Goal: Entertainment & Leisure: Consume media (video, audio)

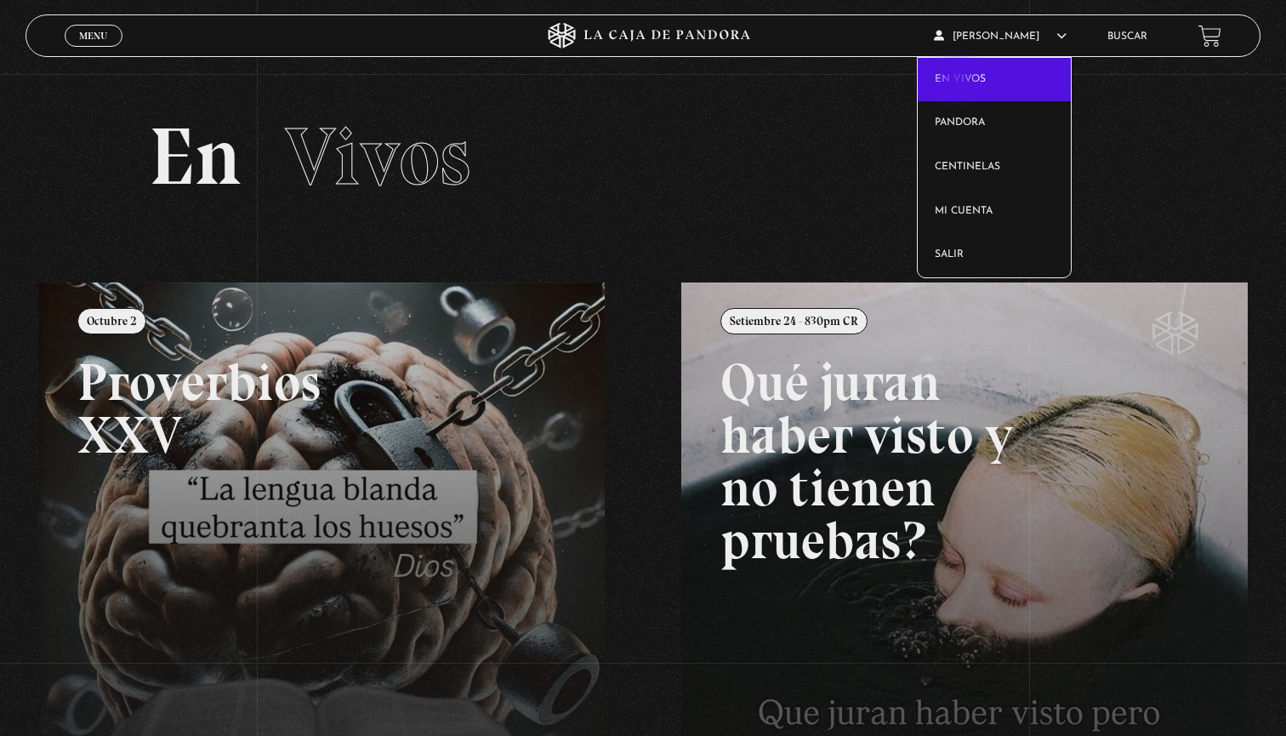
click at [961, 77] on link "En vivos" at bounding box center [994, 80] width 152 height 44
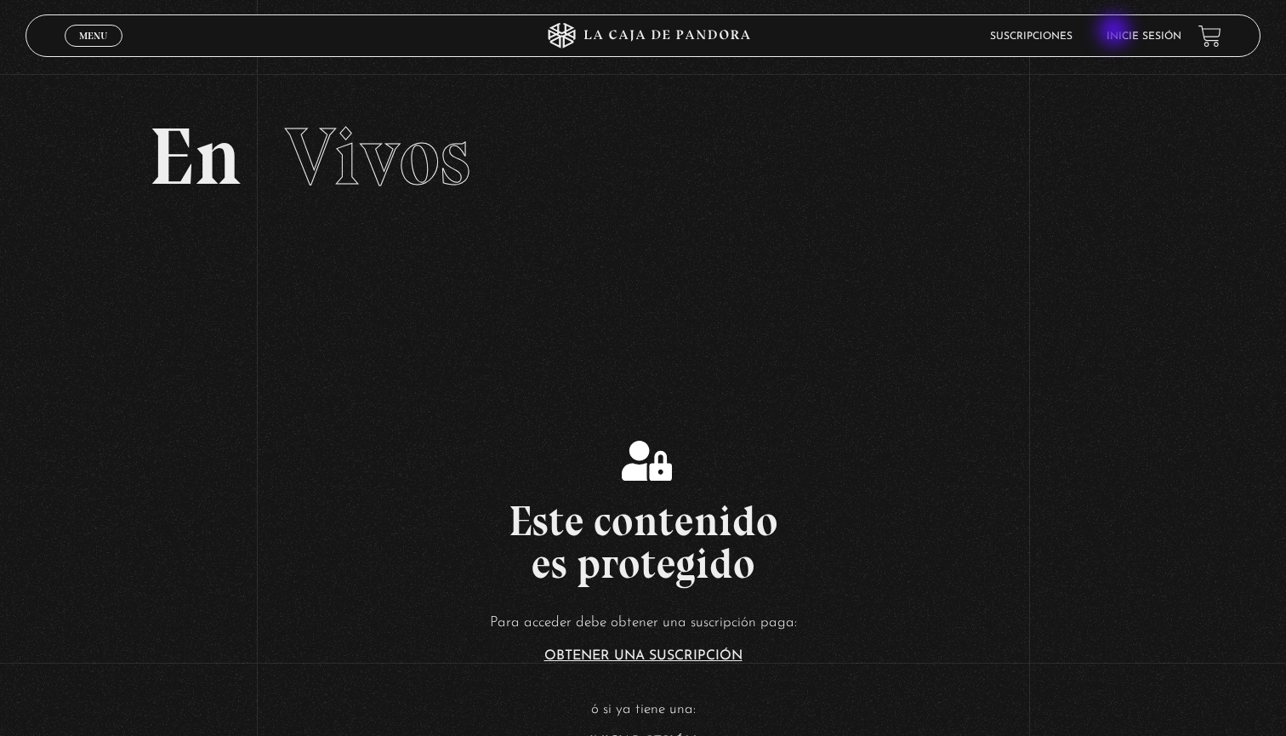
click at [1116, 32] on link "Inicie sesión" at bounding box center [1144, 36] width 75 height 10
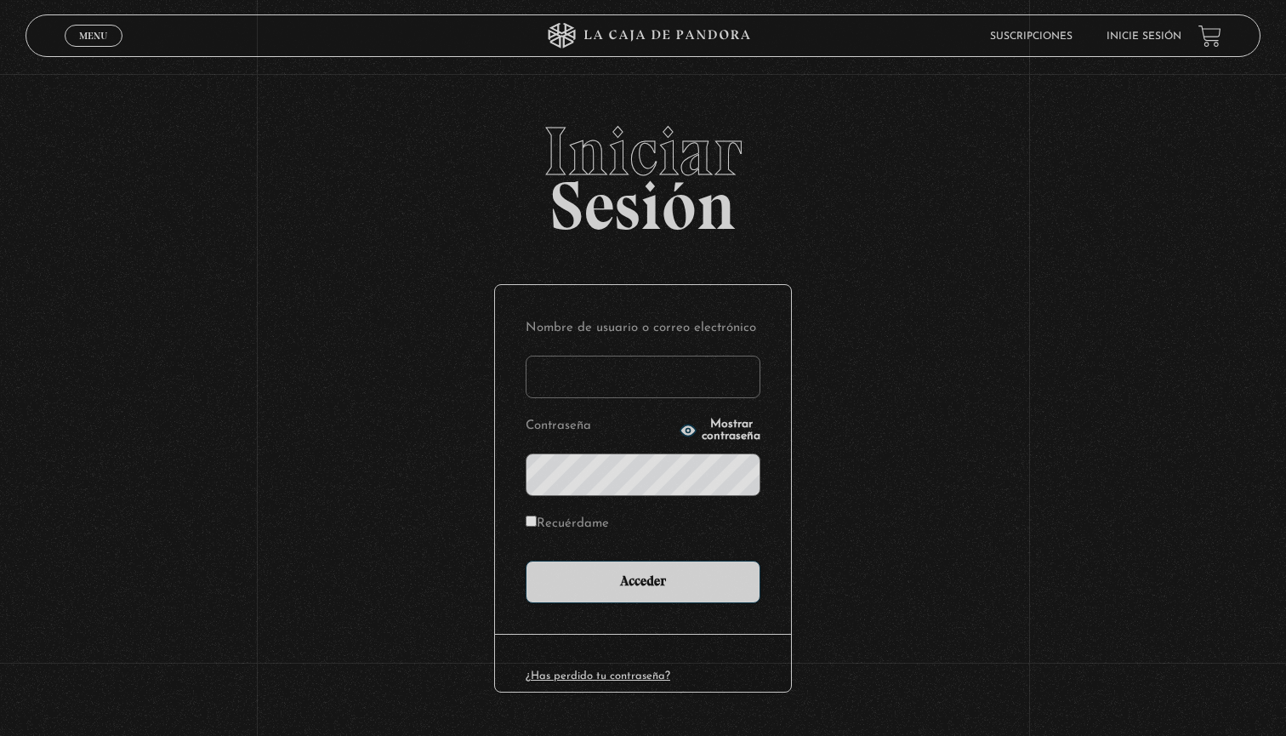
type input "carolina123"
click at [643, 580] on input "Acceder" at bounding box center [643, 582] width 235 height 43
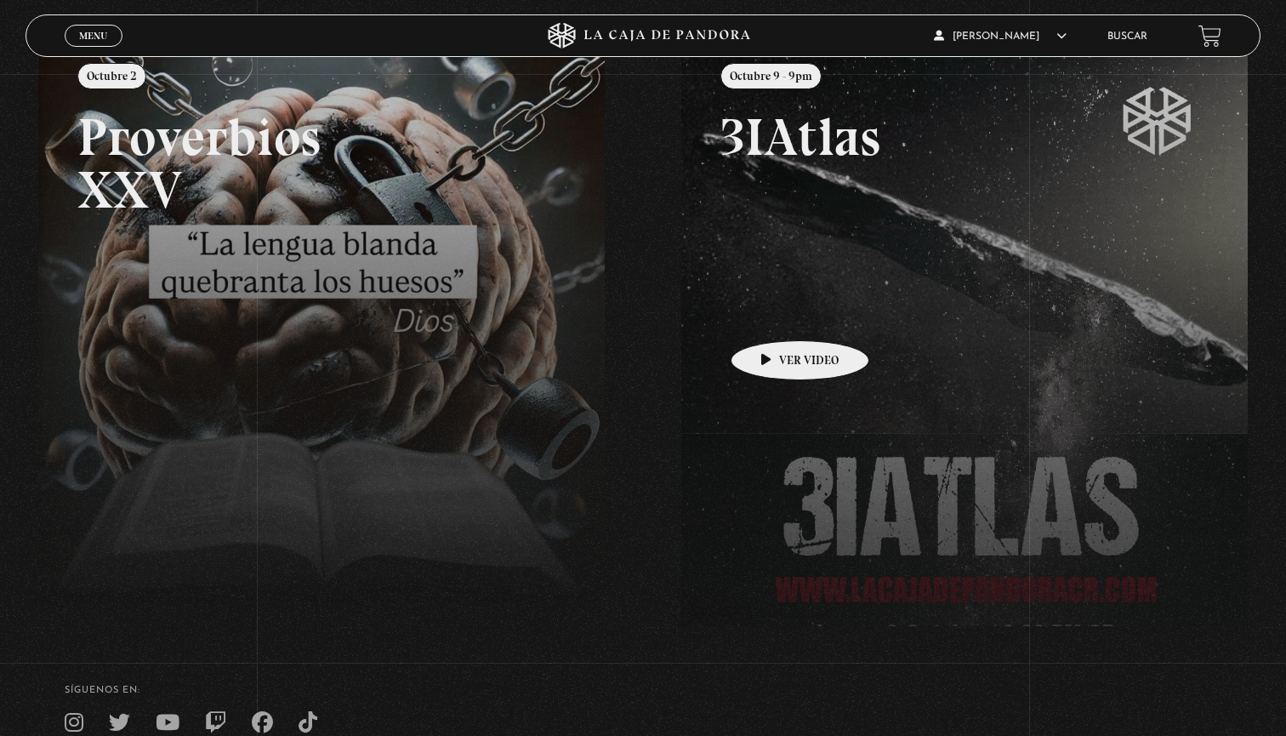
scroll to position [252, 0]
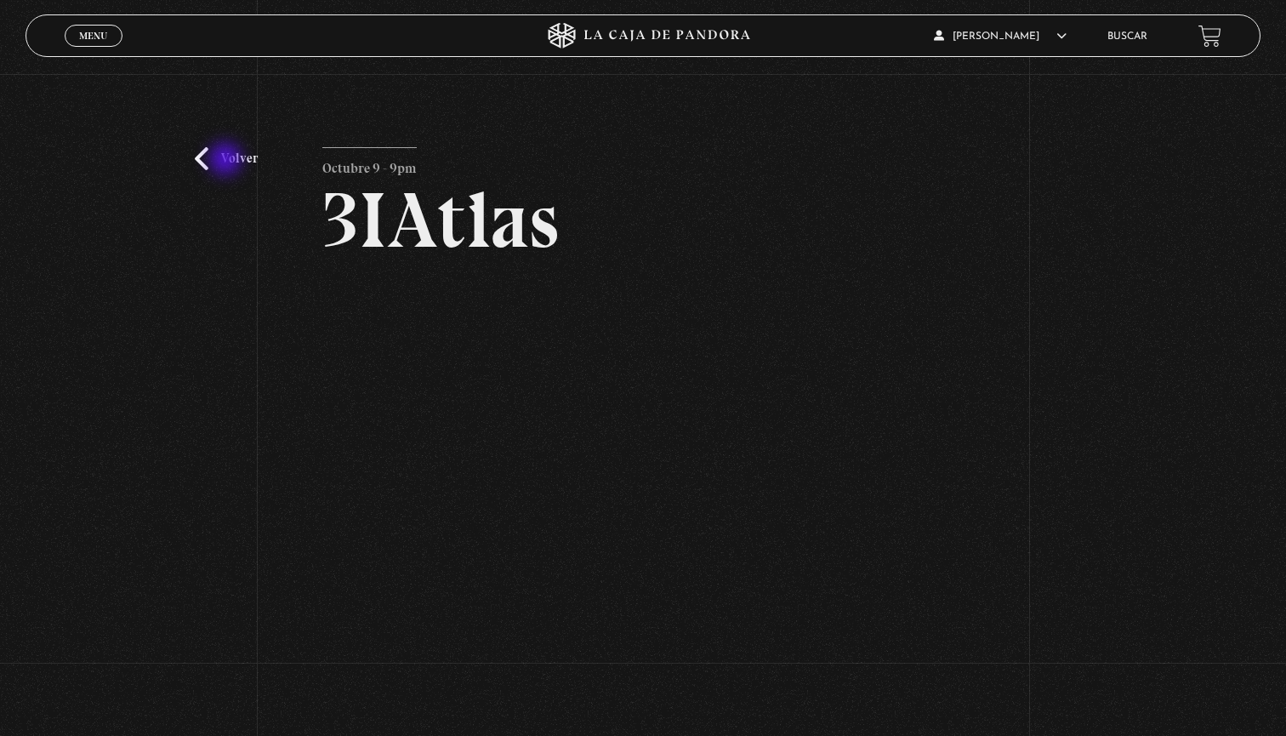
click at [227, 161] on link "Volver" at bounding box center [226, 158] width 63 height 23
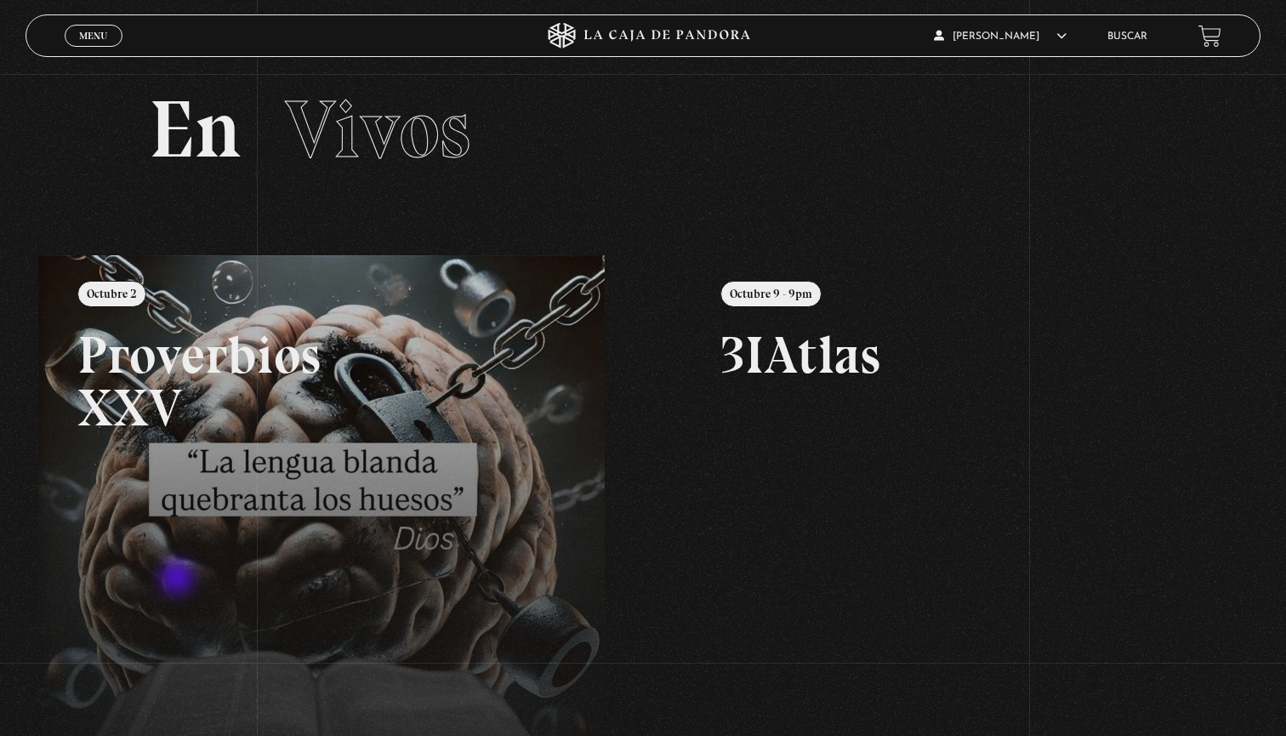
scroll to position [22, 0]
